Goal: Task Accomplishment & Management: Manage account settings

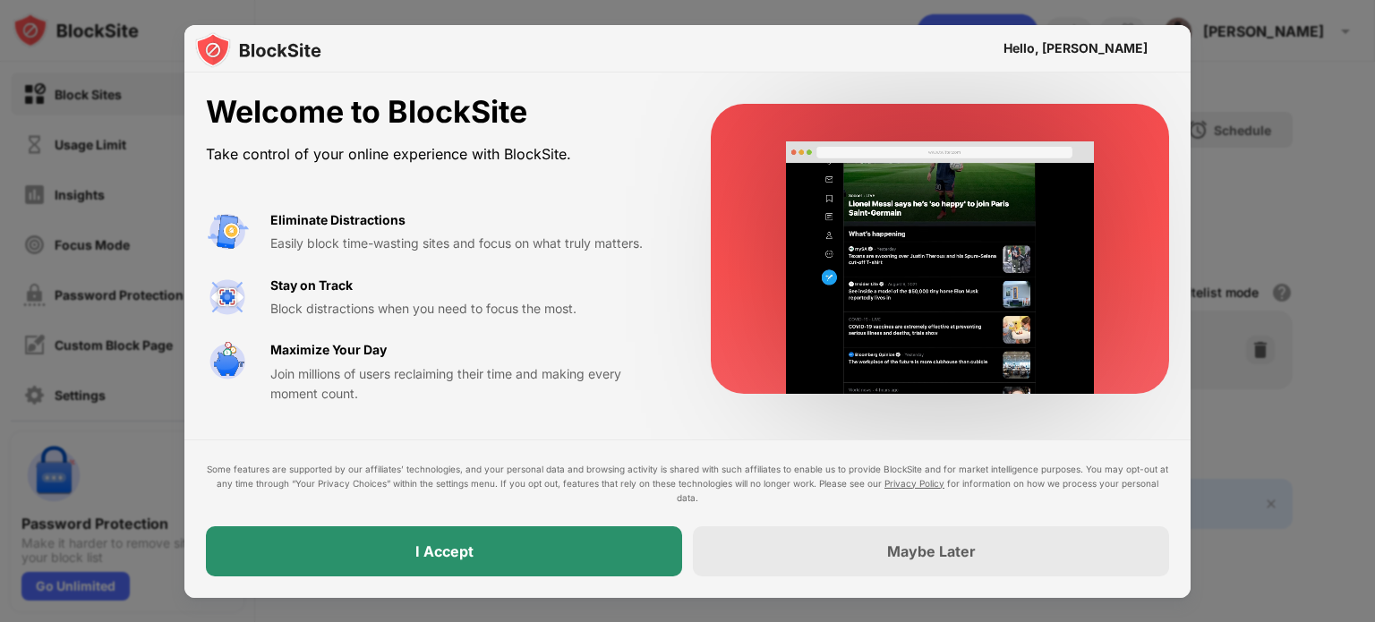
click at [468, 551] on div "I Accept" at bounding box center [444, 551] width 58 height 18
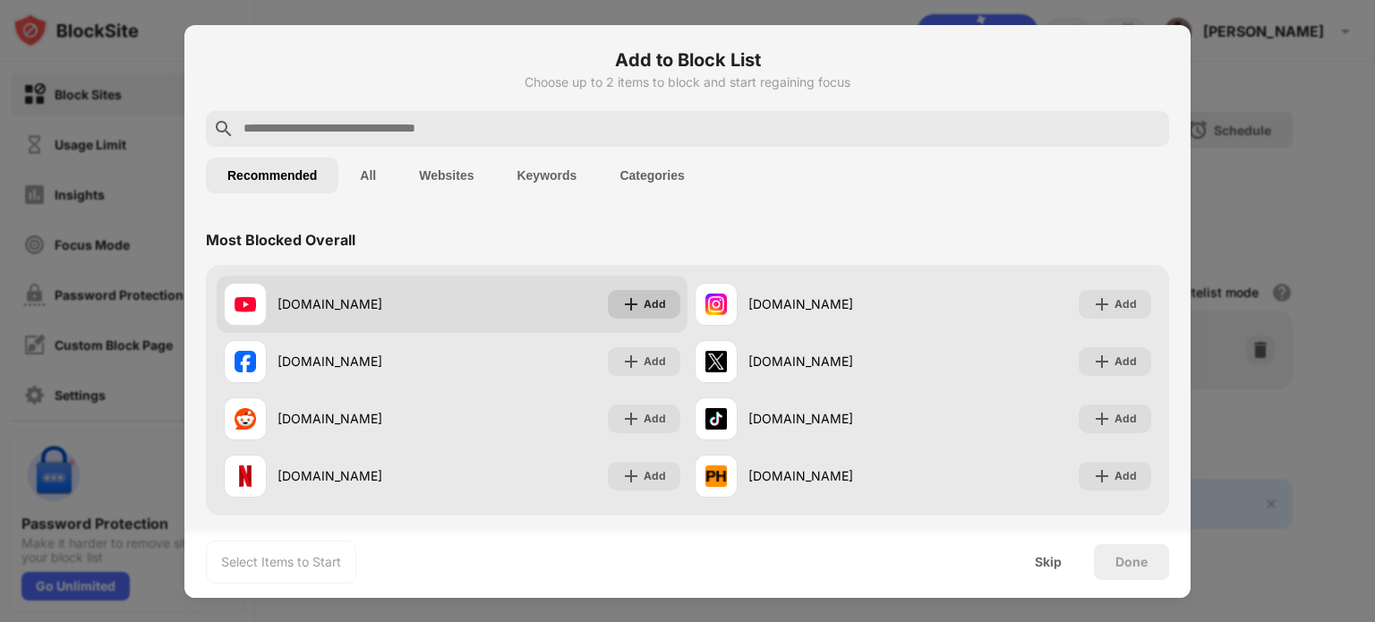
click at [644, 295] on div "Add" at bounding box center [655, 304] width 22 height 18
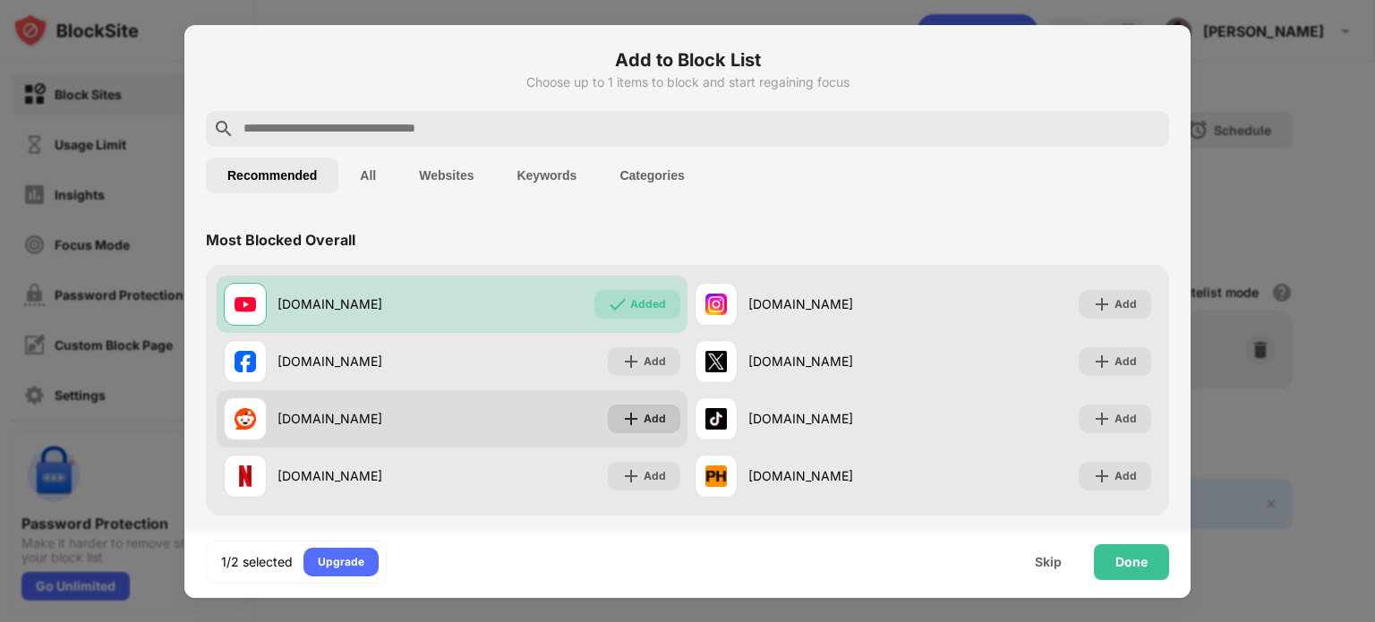
click at [644, 419] on div "Add" at bounding box center [655, 419] width 22 height 18
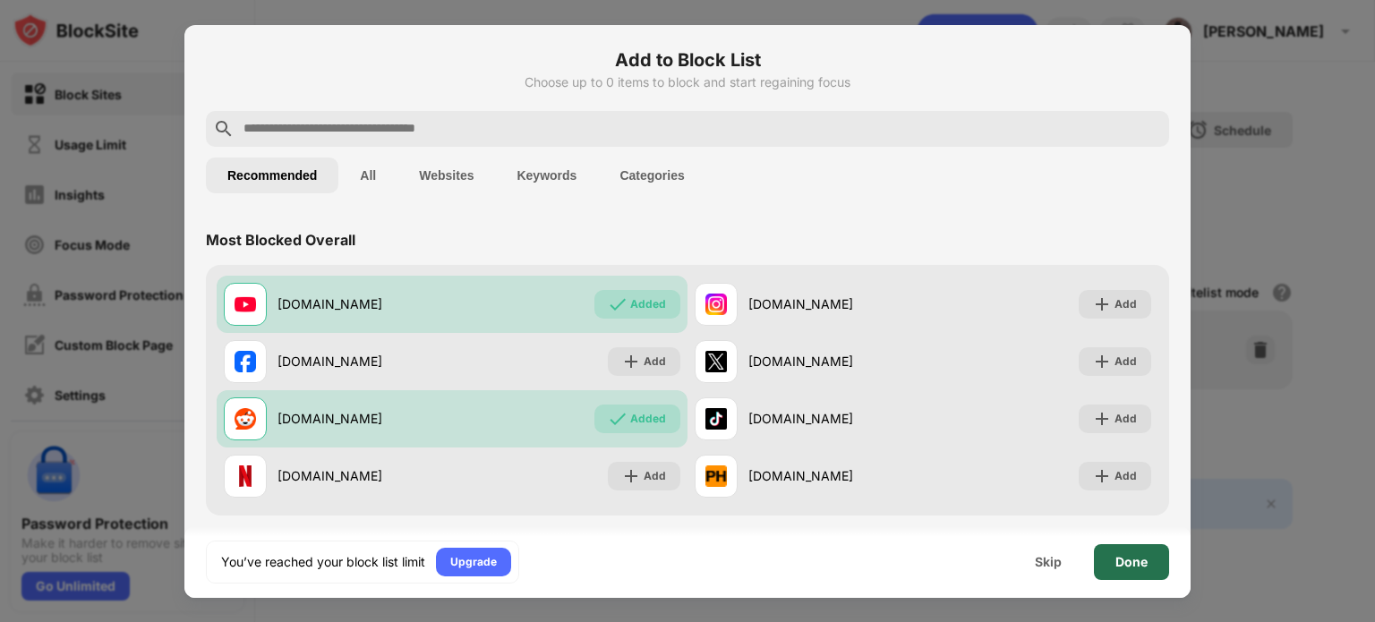
click at [1128, 549] on div "Done" at bounding box center [1131, 562] width 75 height 36
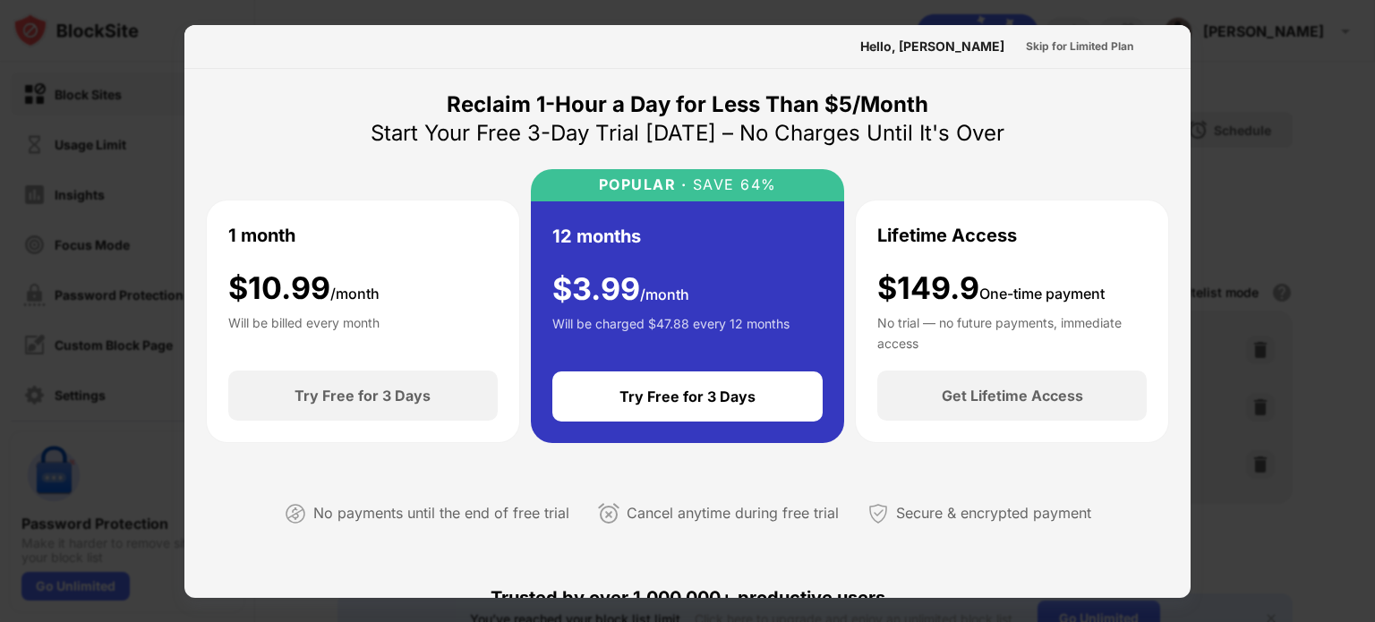
click at [734, 100] on div "Reclaim 1-Hour a Day for Less Than $5/Month" at bounding box center [688, 104] width 482 height 29
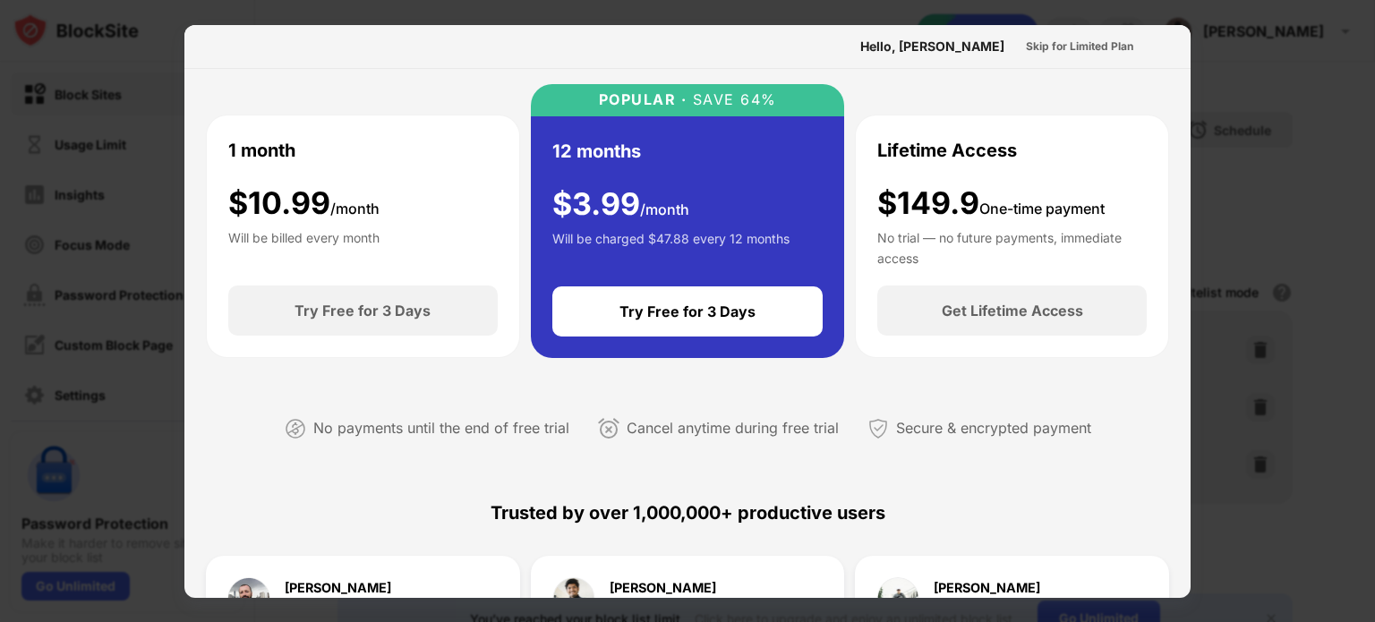
scroll to position [67, 0]
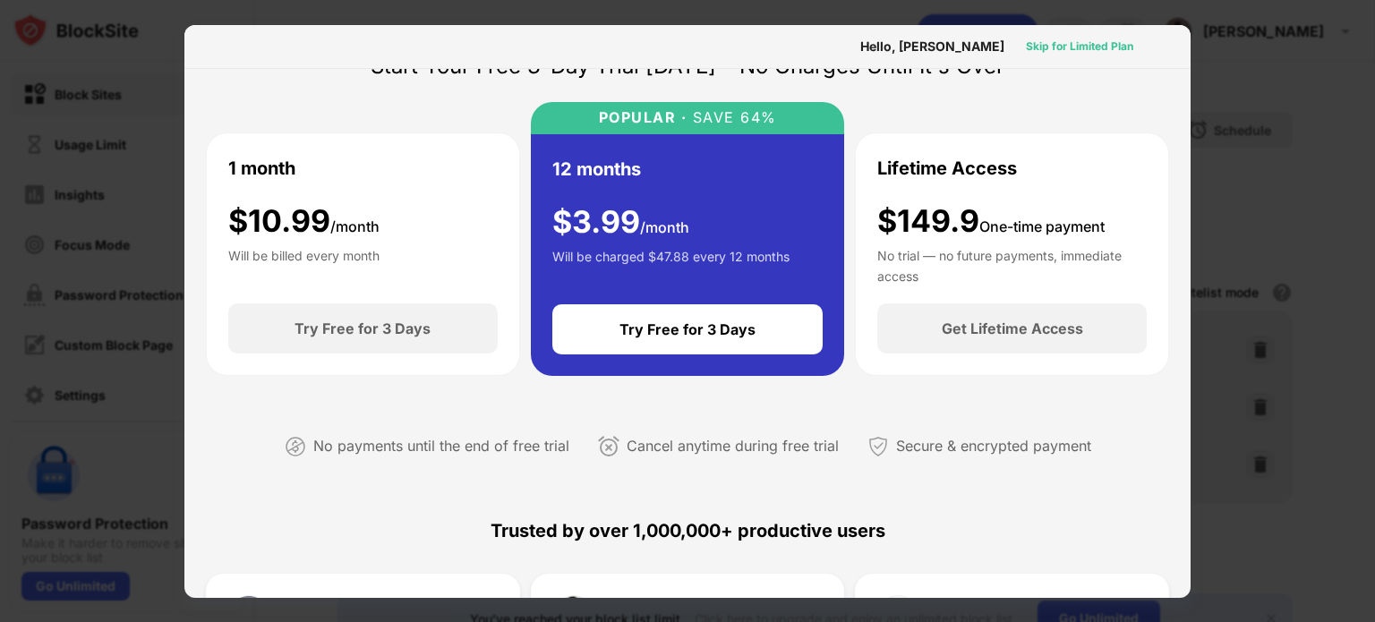
click at [1087, 38] on div "Skip for Limited Plan" at bounding box center [1079, 47] width 107 height 18
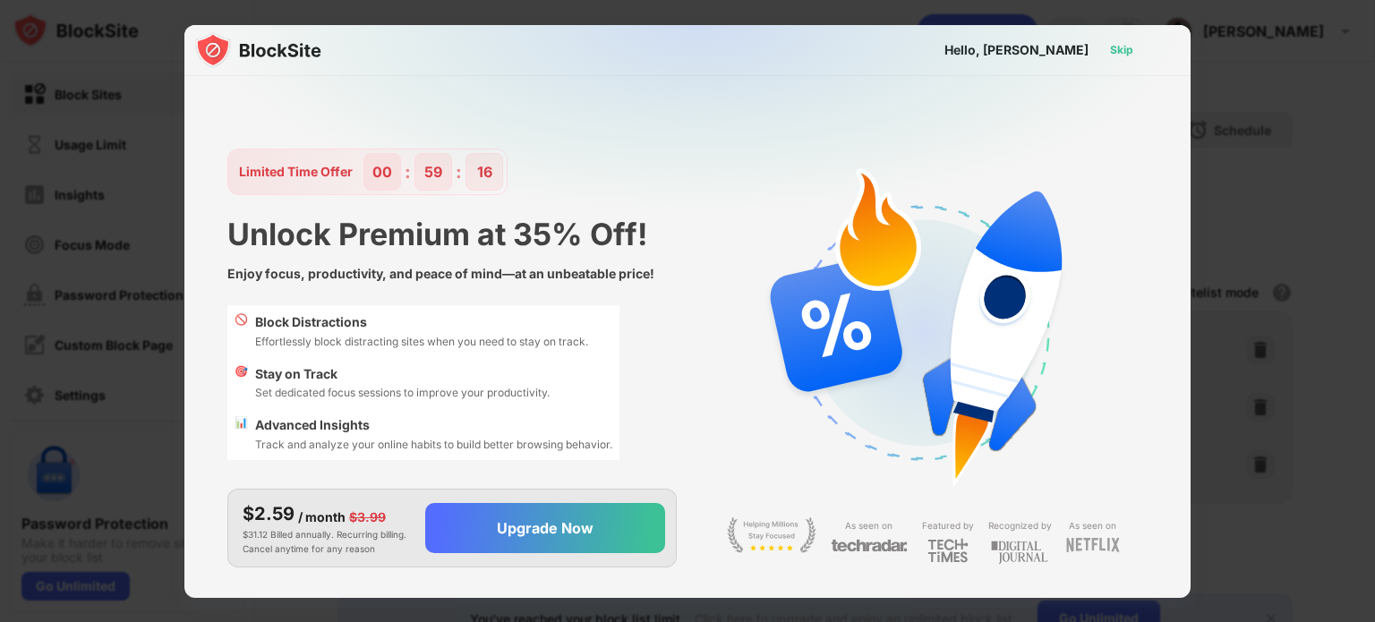
click at [1123, 49] on div "Skip" at bounding box center [1121, 50] width 23 height 18
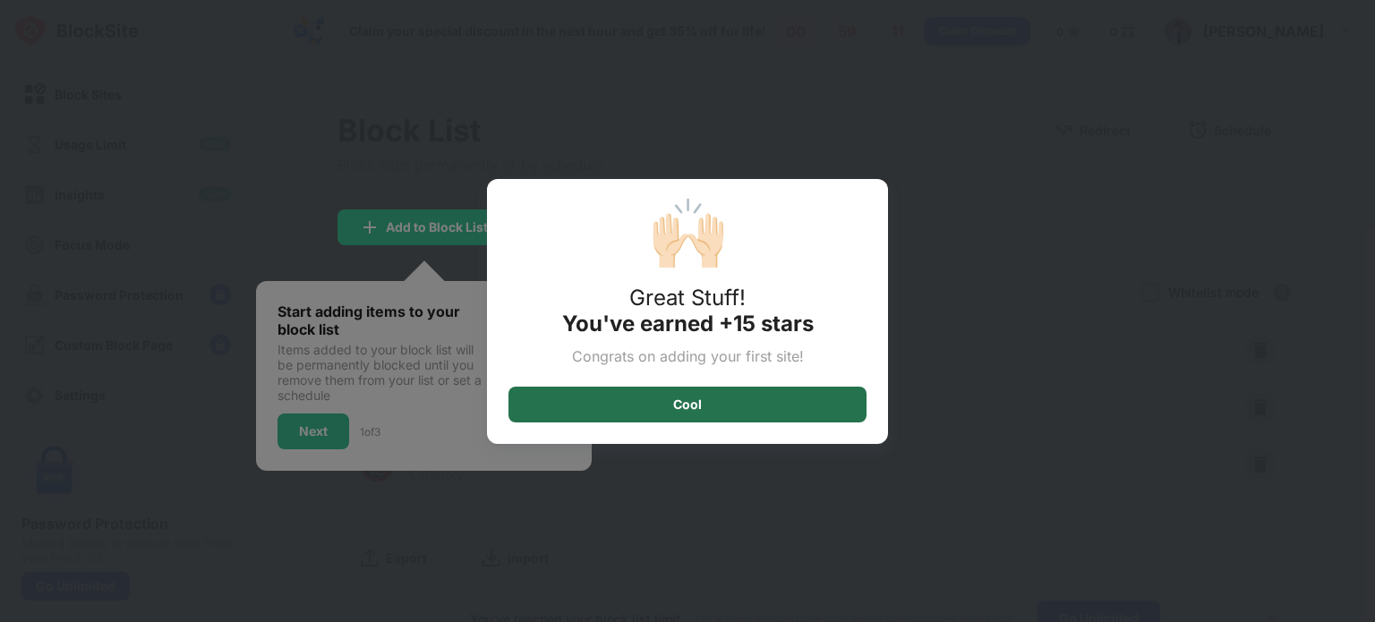
click at [745, 392] on div "Cool" at bounding box center [687, 405] width 358 height 36
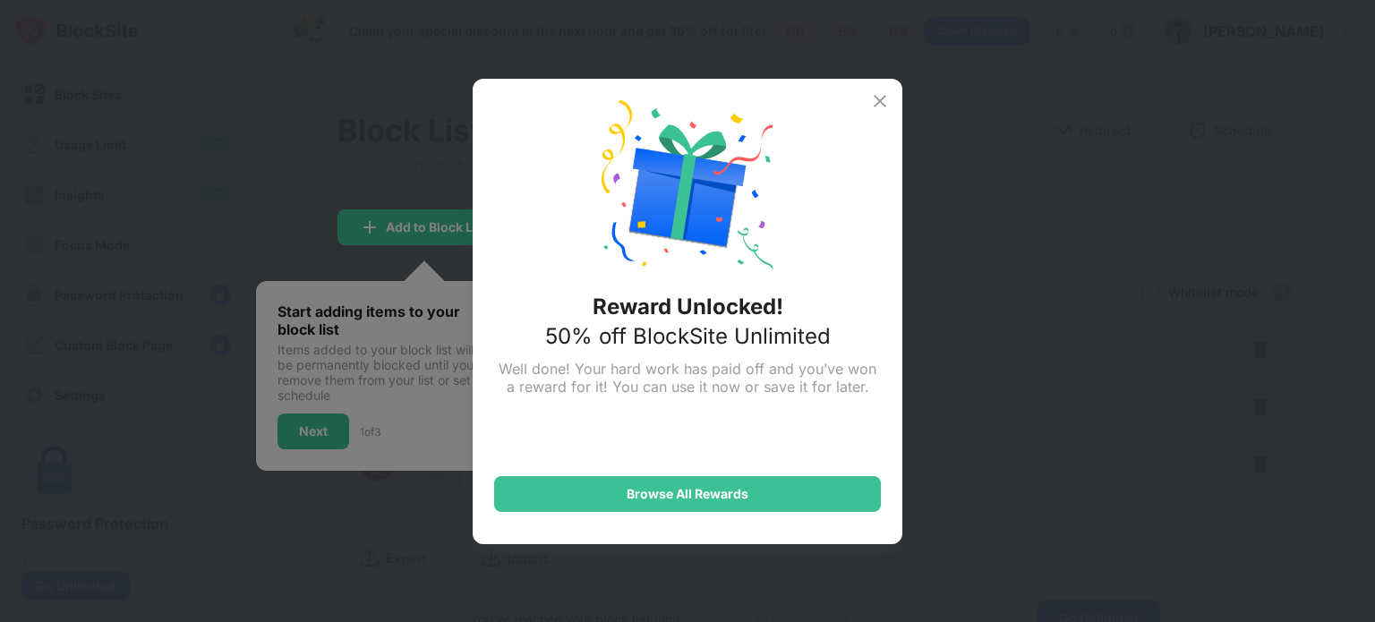
click at [875, 105] on img at bounding box center [879, 100] width 21 height 21
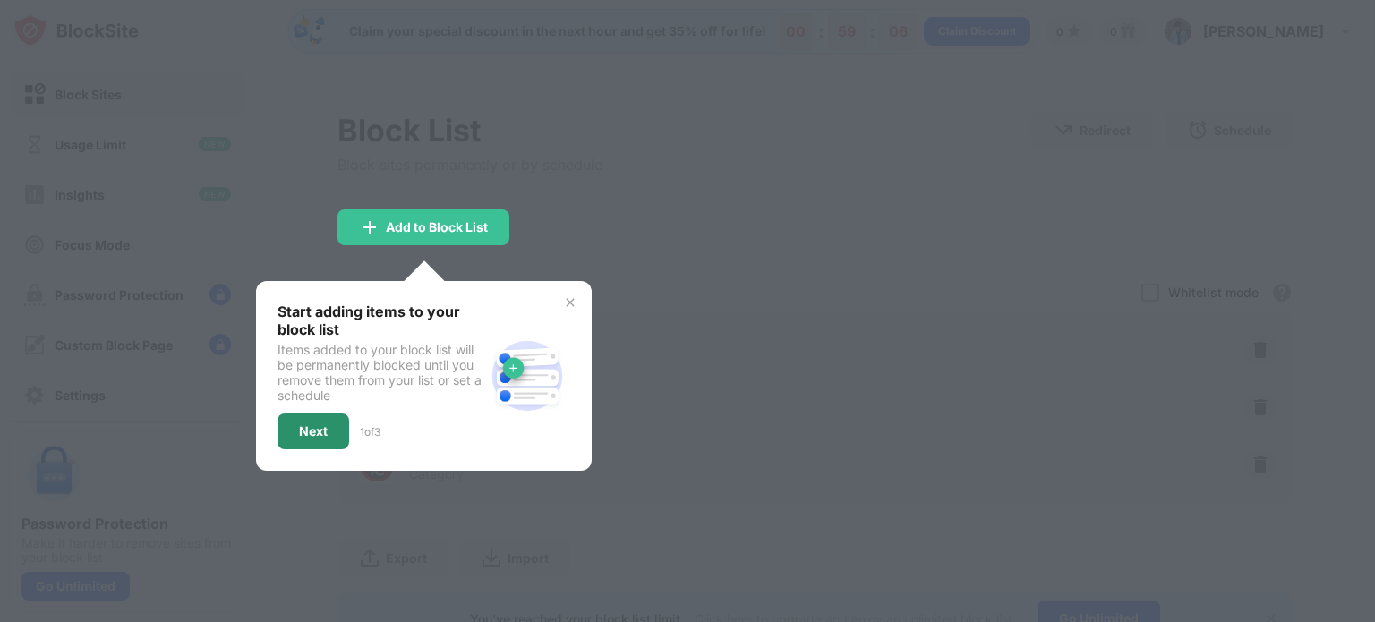
click at [326, 424] on div "Next" at bounding box center [313, 431] width 29 height 14
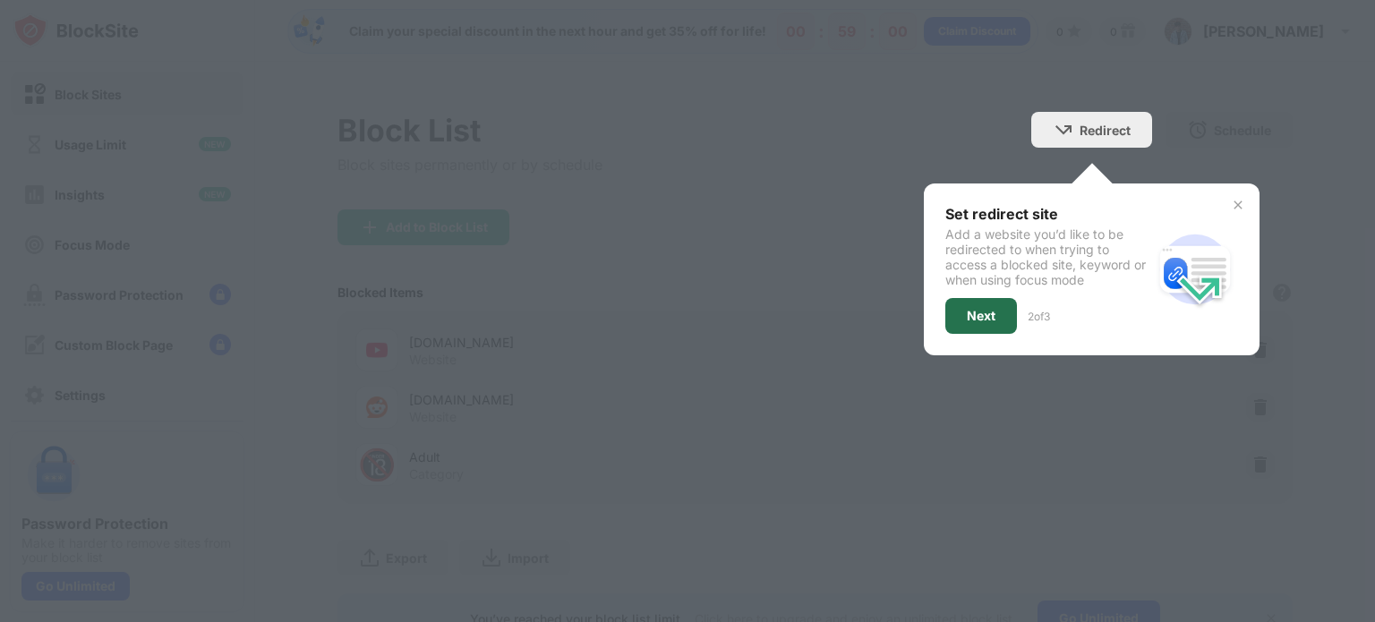
click at [970, 311] on div "Next" at bounding box center [981, 316] width 29 height 14
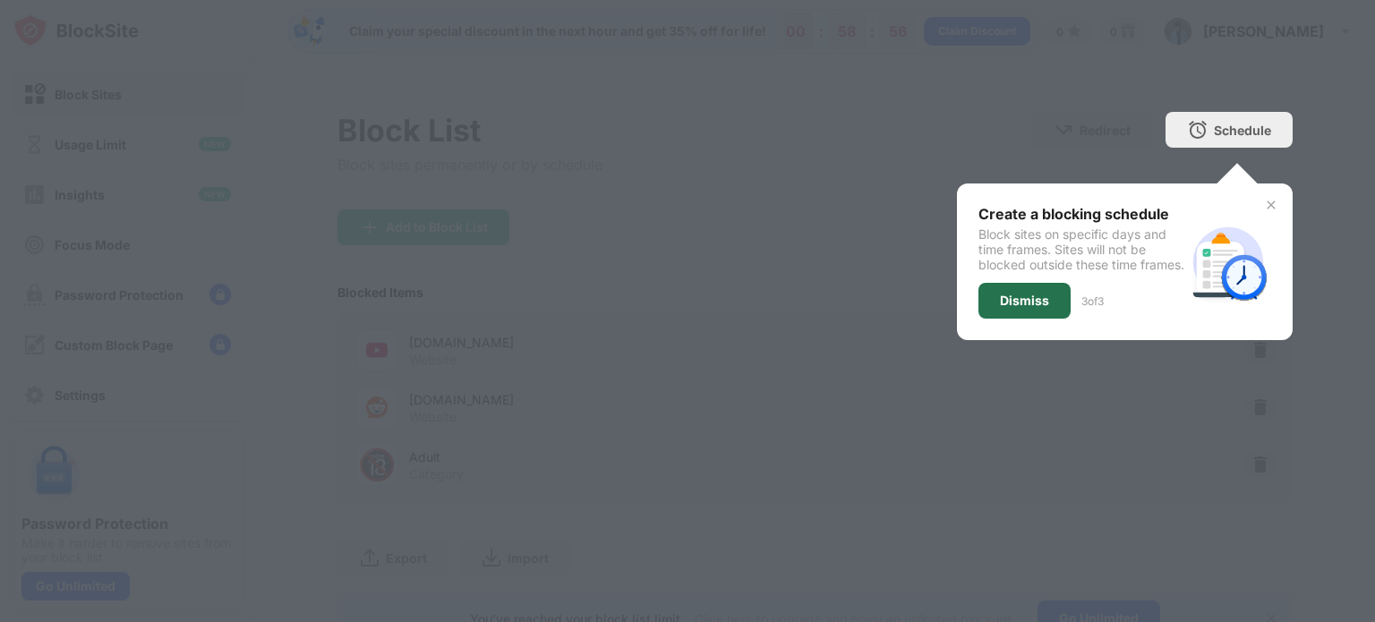
click at [1024, 305] on div "Dismiss" at bounding box center [1024, 301] width 92 height 36
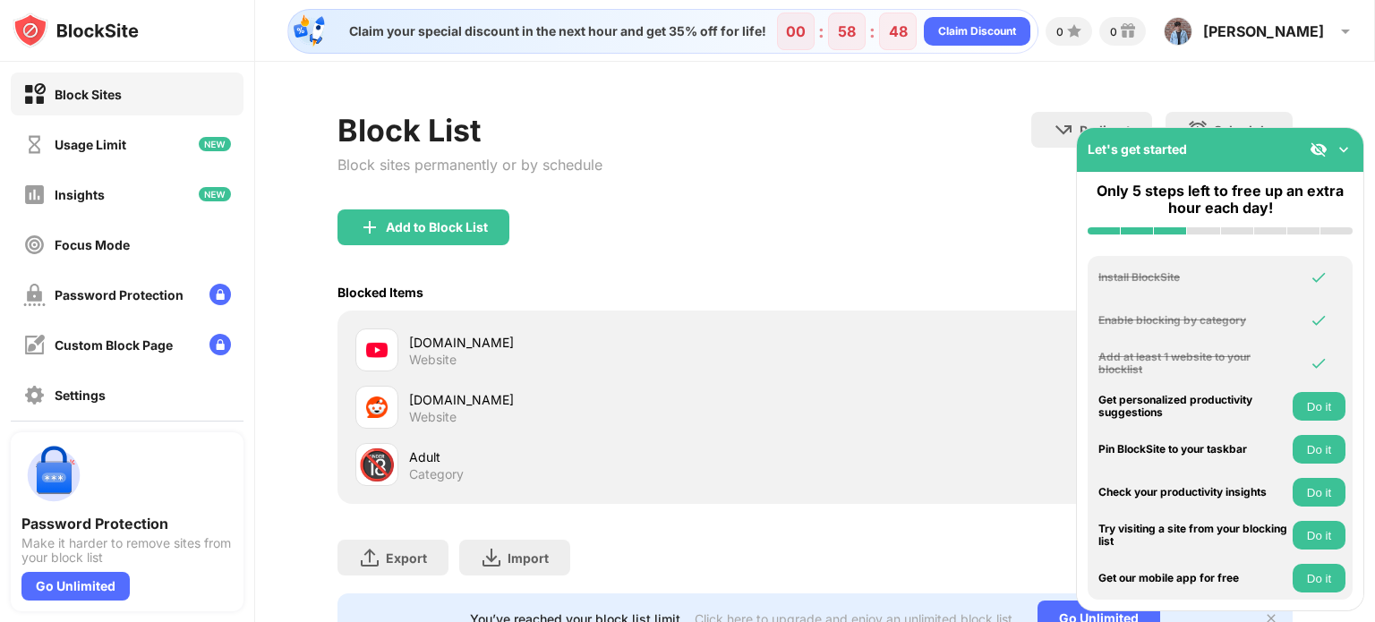
click at [1340, 144] on img at bounding box center [1344, 150] width 18 height 18
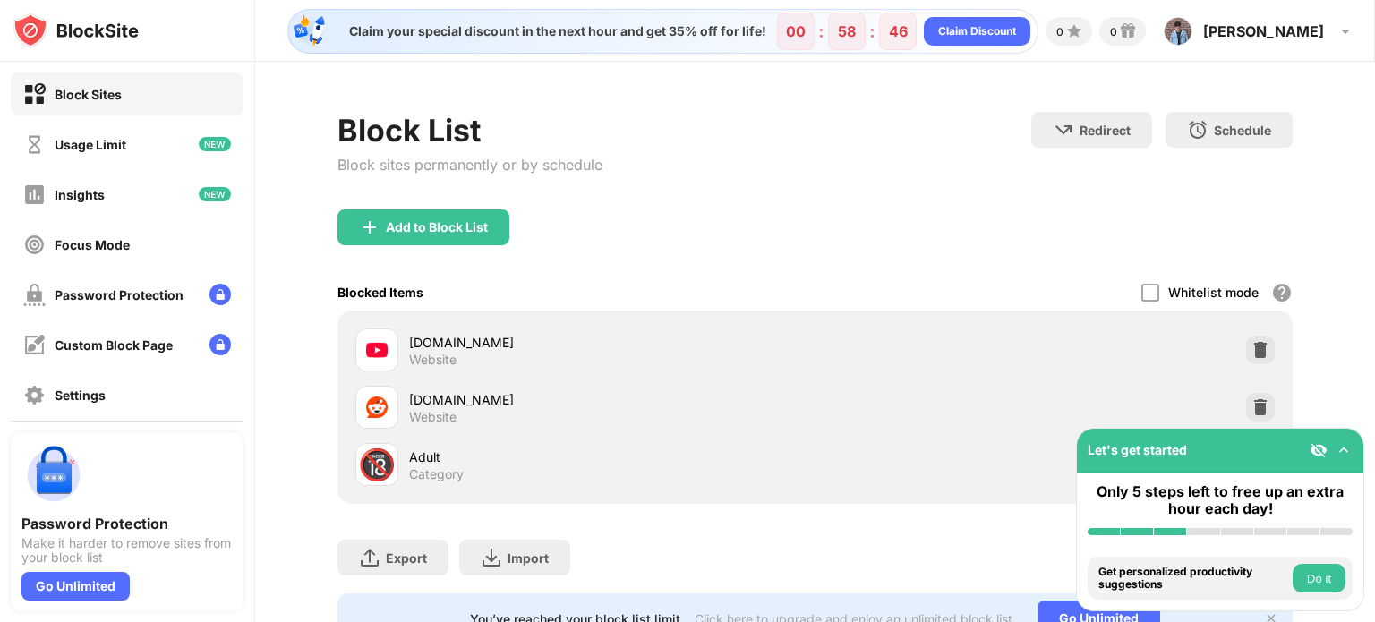
scroll to position [83, 0]
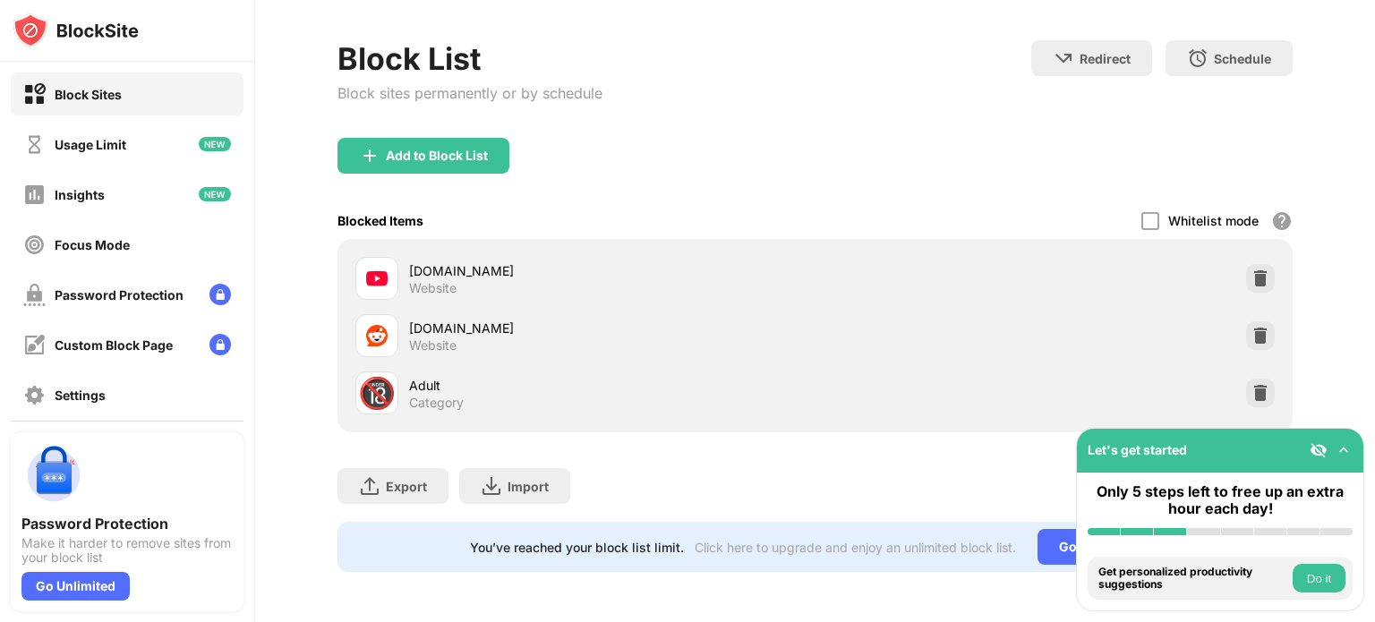
click at [1319, 453] on img at bounding box center [1319, 450] width 18 height 18
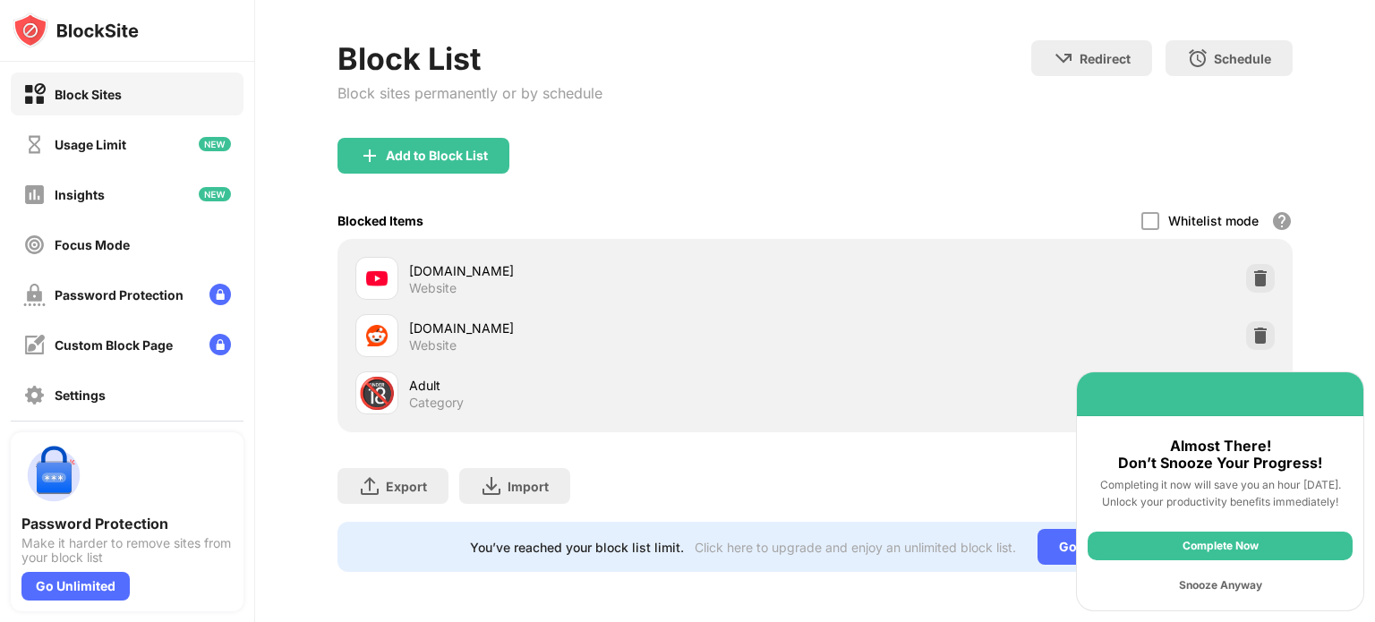
click at [1239, 586] on div "Snooze Anyway" at bounding box center [1220, 585] width 265 height 29
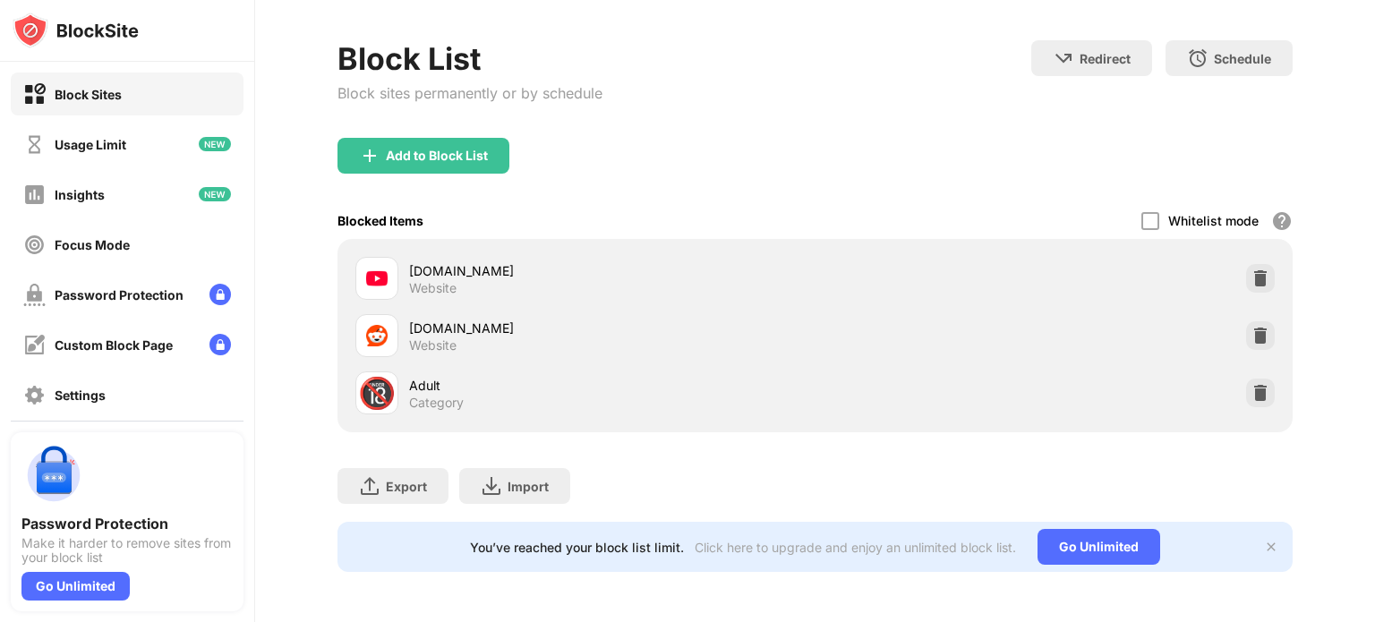
click at [433, 395] on div "Category" at bounding box center [436, 403] width 55 height 16
click at [161, 236] on div "Focus Mode" at bounding box center [127, 244] width 233 height 43
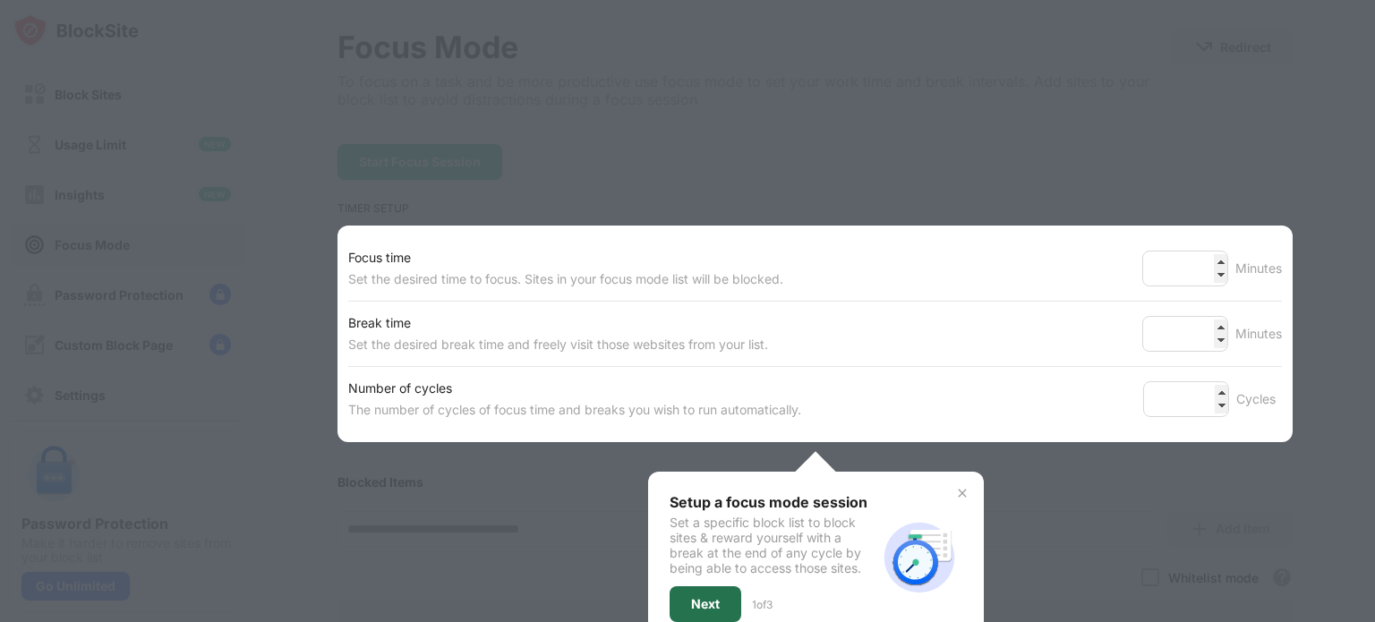
click at [704, 586] on div "Next" at bounding box center [706, 604] width 72 height 36
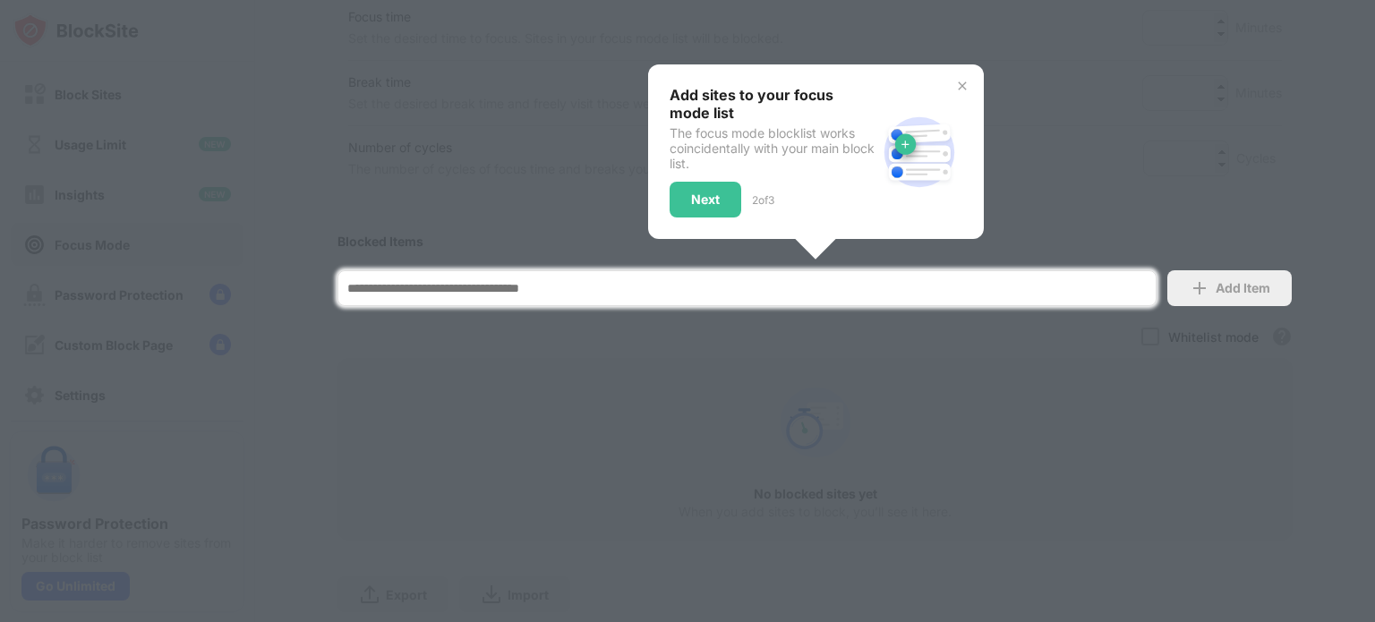
scroll to position [394, 0]
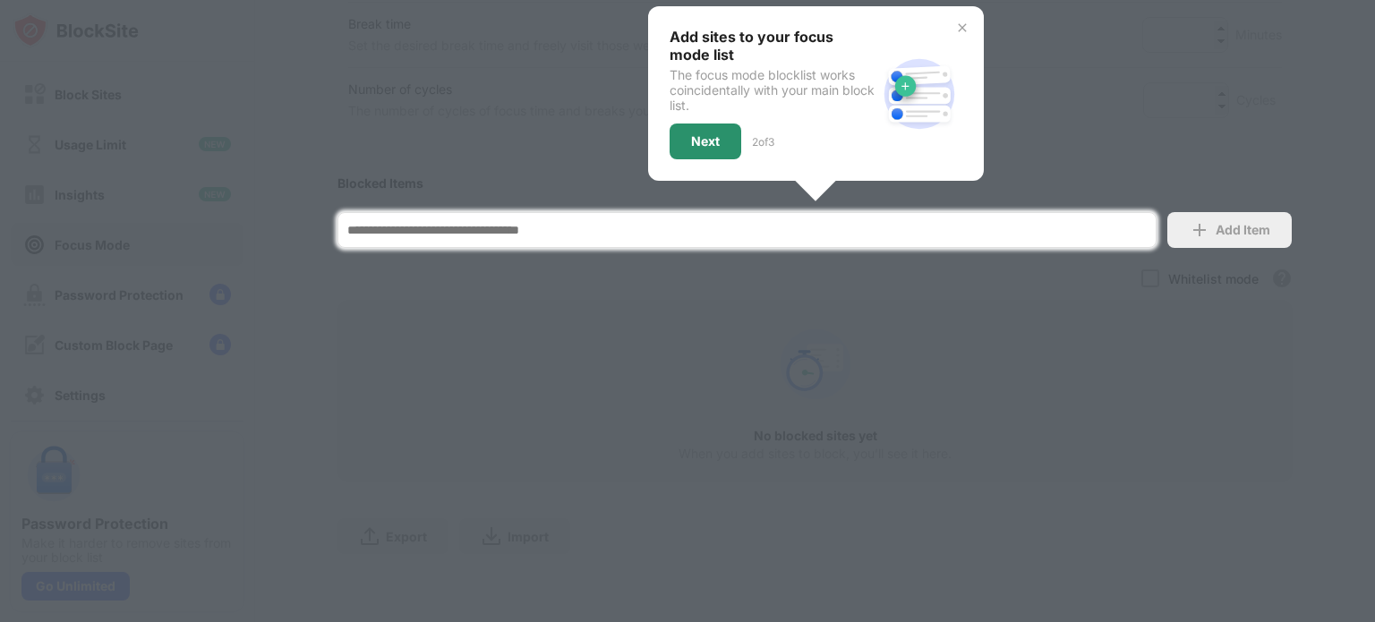
click at [707, 134] on div "Next" at bounding box center [705, 141] width 29 height 14
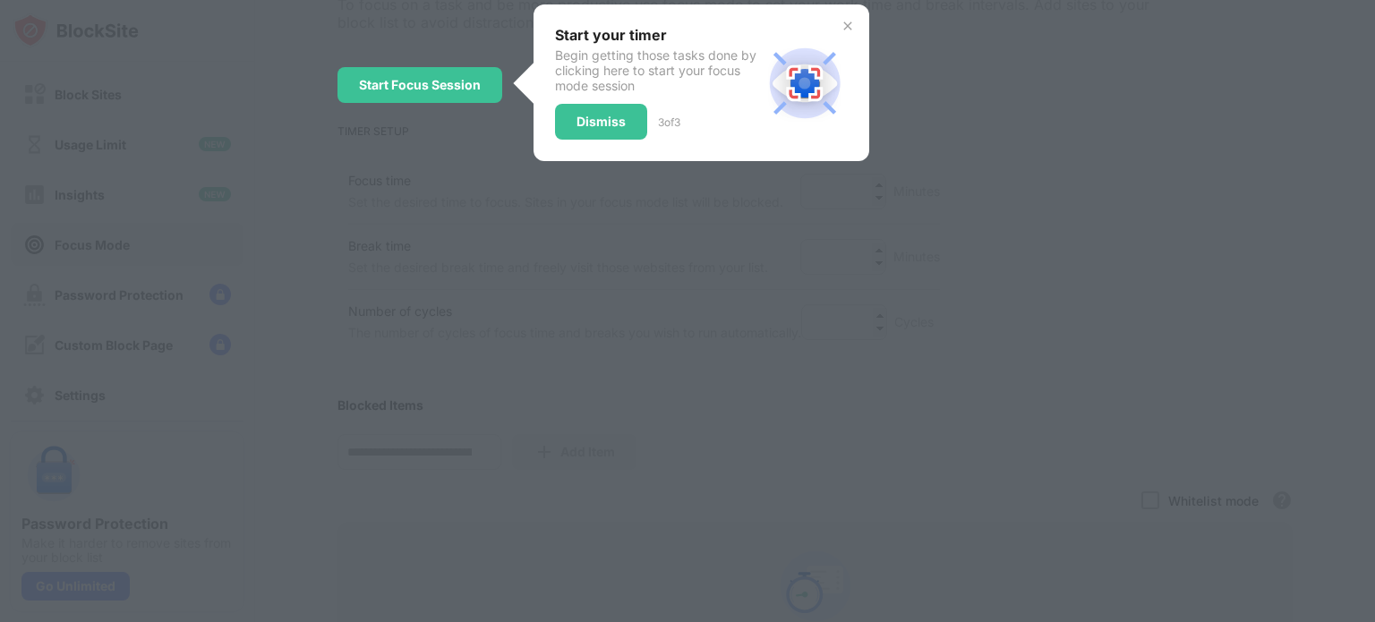
scroll to position [0, 0]
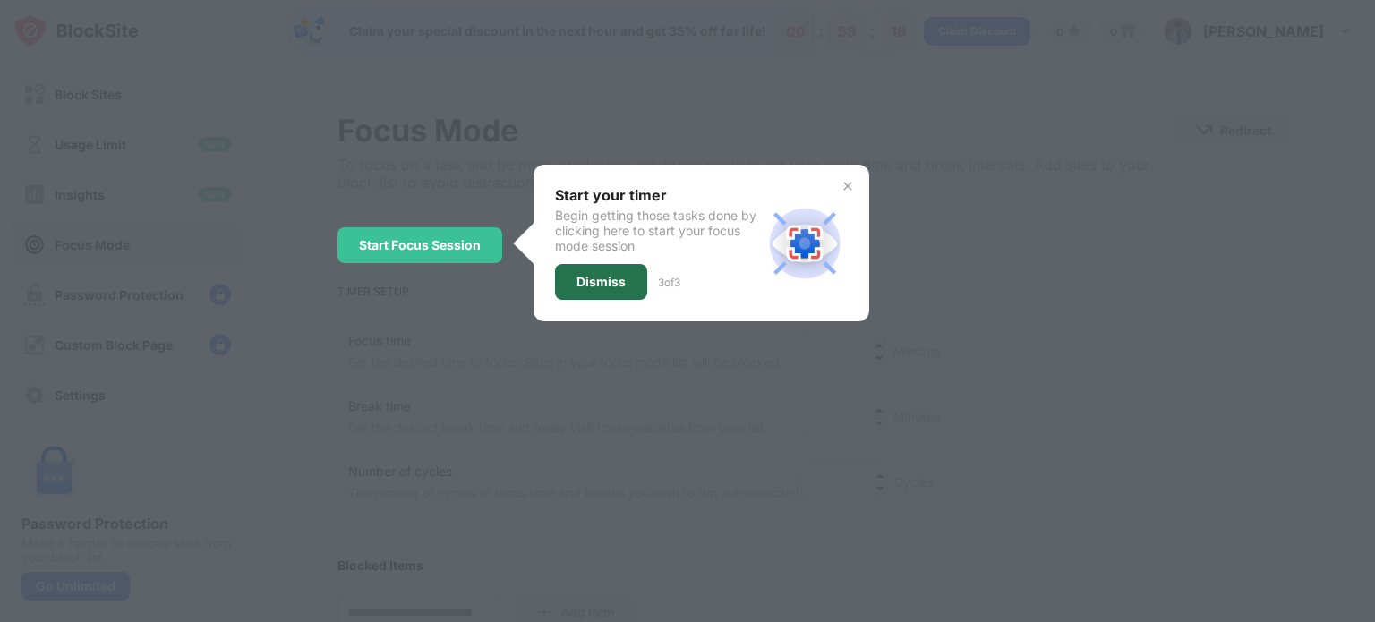
click at [596, 275] on div "Dismiss" at bounding box center [600, 282] width 49 height 14
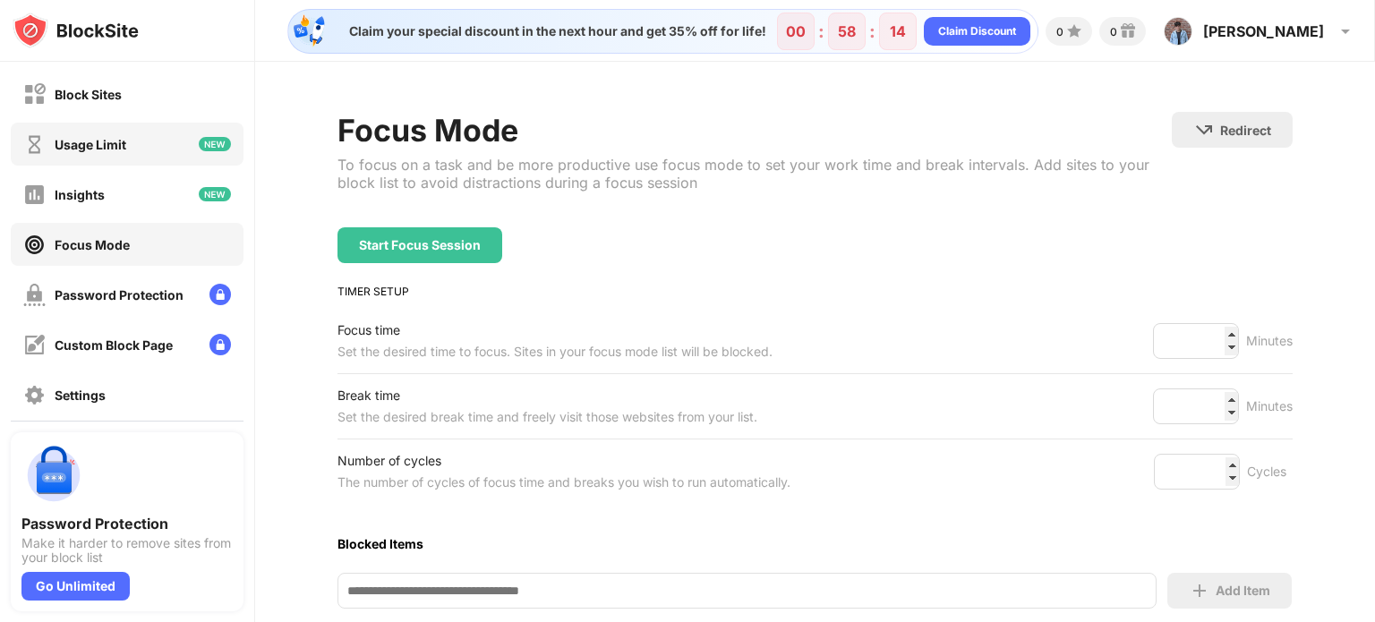
click at [116, 142] on div "Usage Limit" at bounding box center [91, 144] width 72 height 15
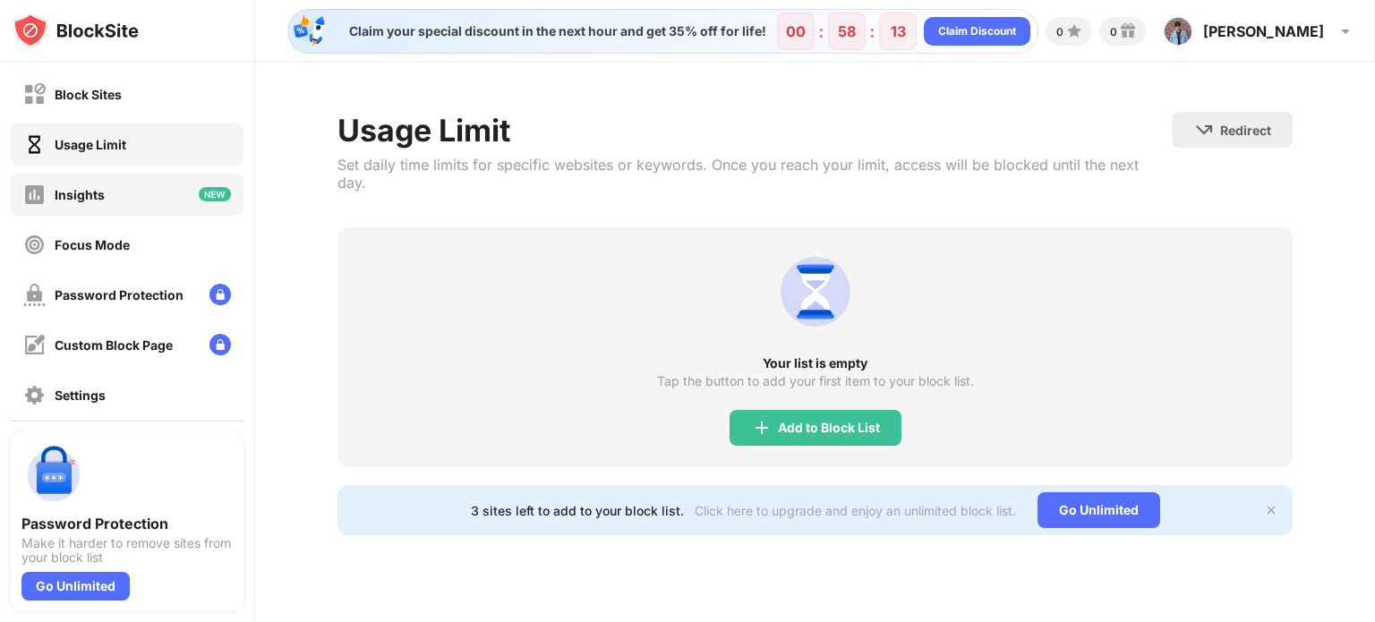
click at [137, 196] on div "Insights" at bounding box center [127, 194] width 233 height 43
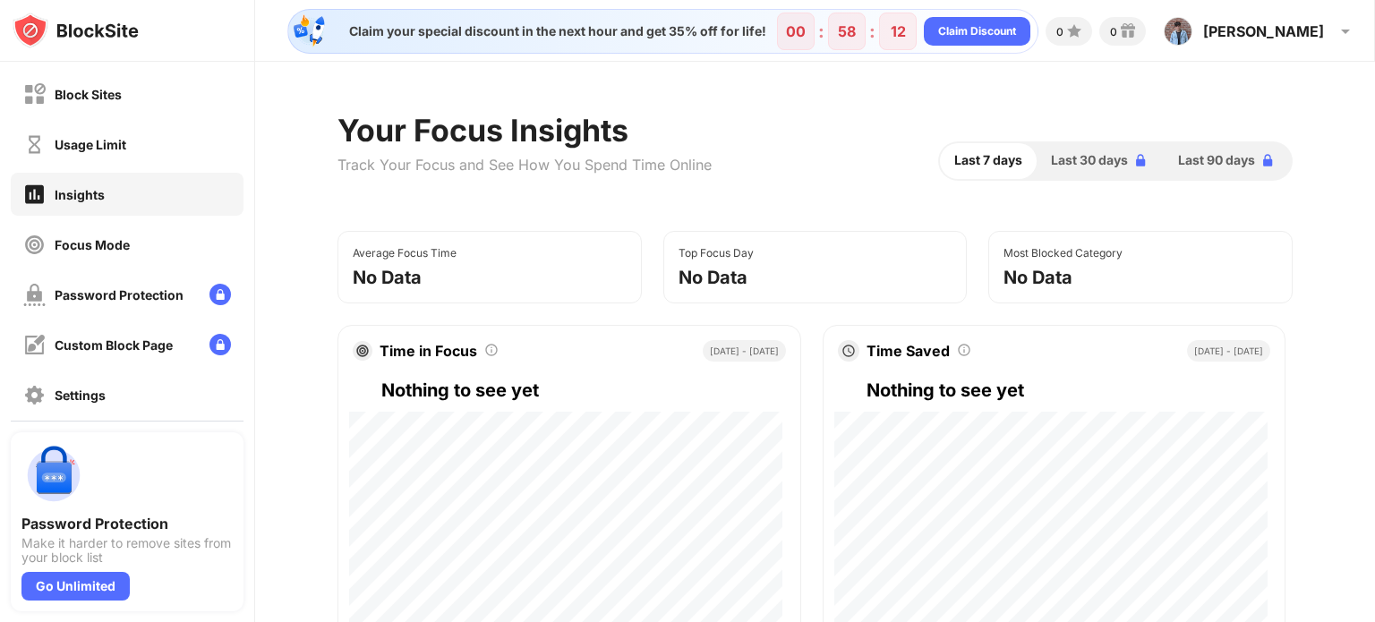
click at [126, 95] on div "Block Sites" at bounding box center [127, 94] width 233 height 43
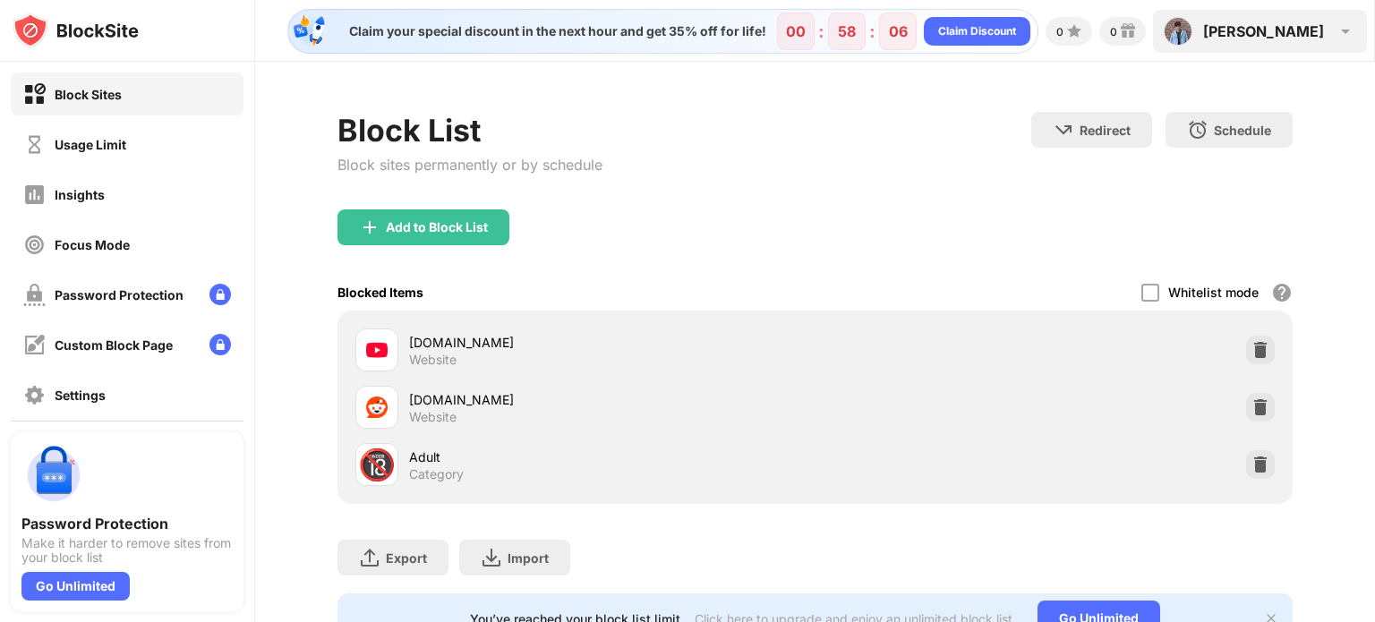
click at [1300, 41] on div "[PERSON_NAME] [PERSON_NAME] View Account Insights Premium Rewards Settings Supp…" at bounding box center [1260, 31] width 214 height 43
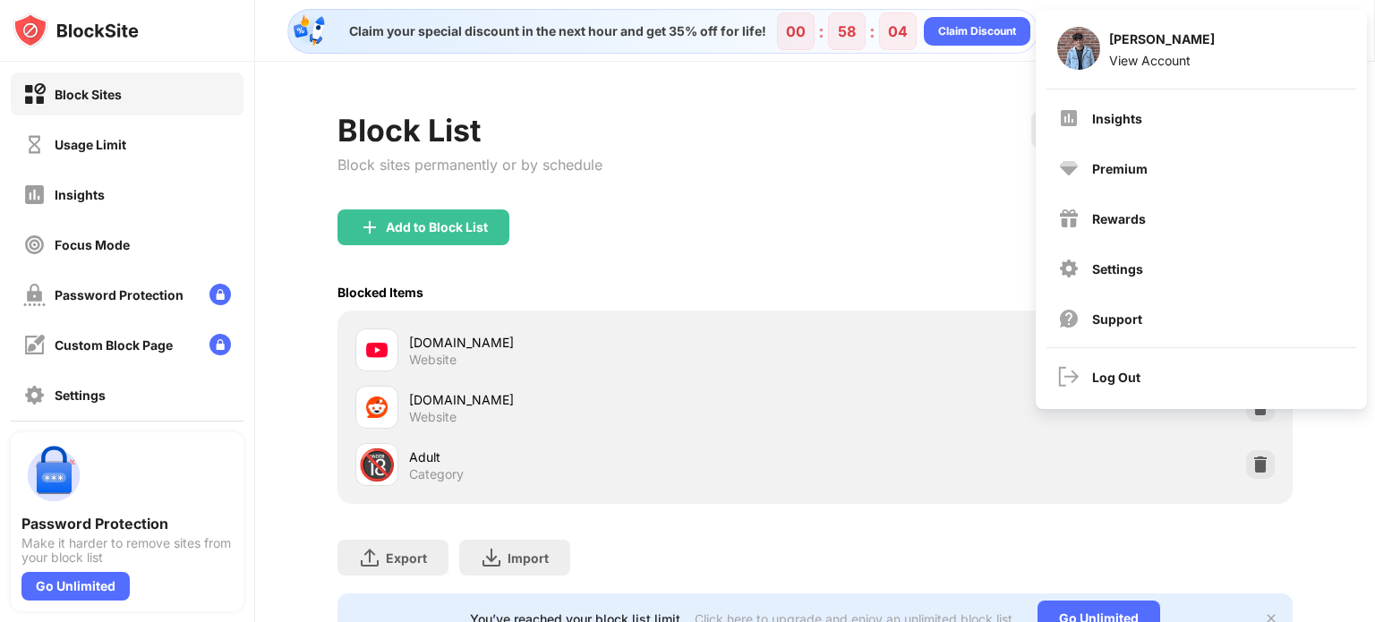
click at [924, 224] on div "Add to Block List" at bounding box center [814, 241] width 955 height 64
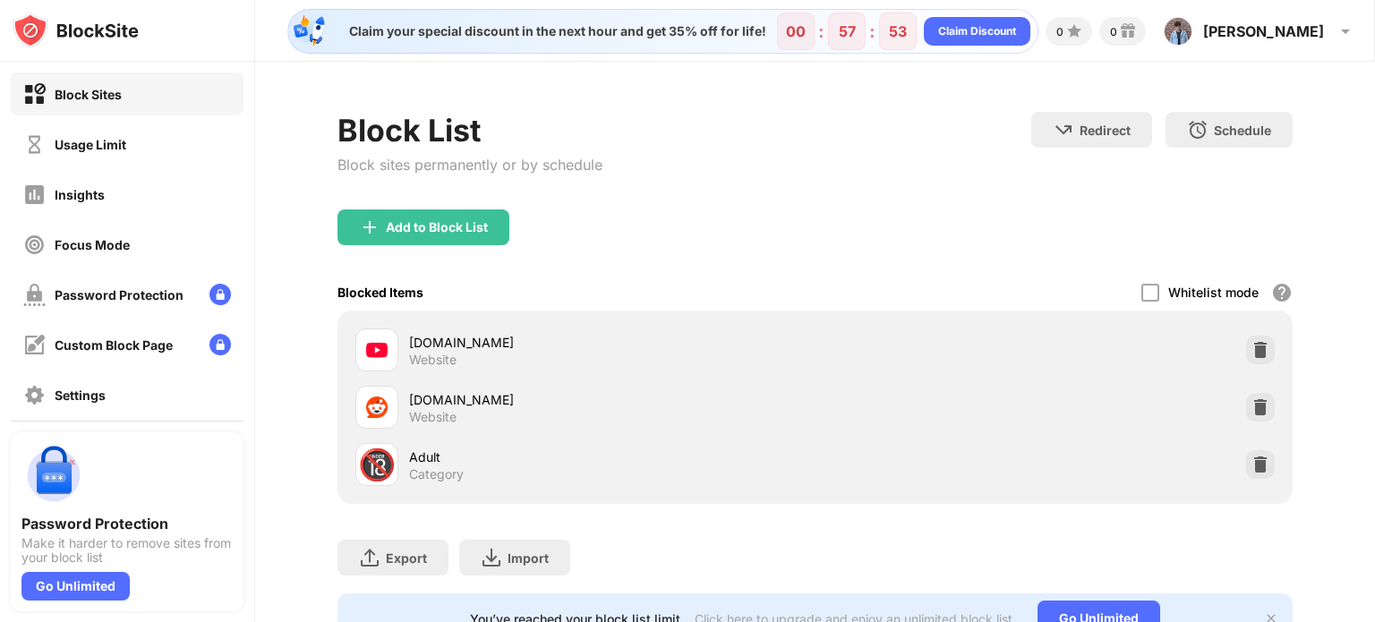
click at [754, 140] on div "Block List Block sites permanently or by schedule Redirect Choose a site to be …" at bounding box center [814, 161] width 955 height 98
